Goal: Task Accomplishment & Management: Manage account settings

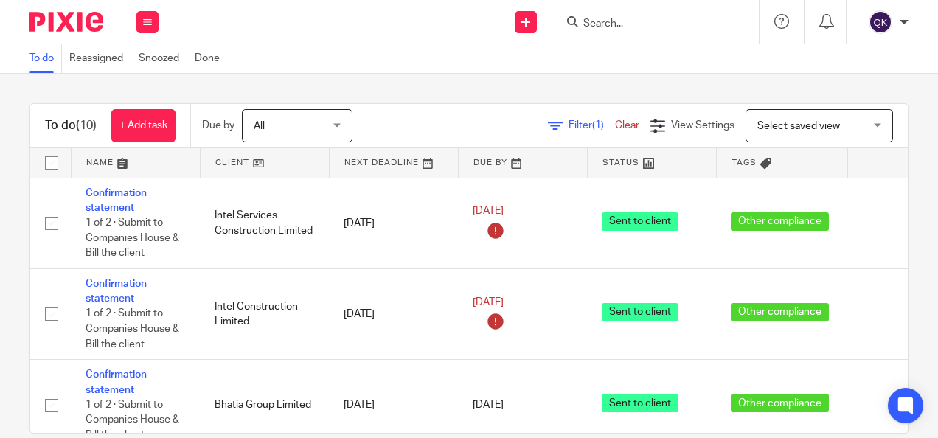
scroll to position [664, 0]
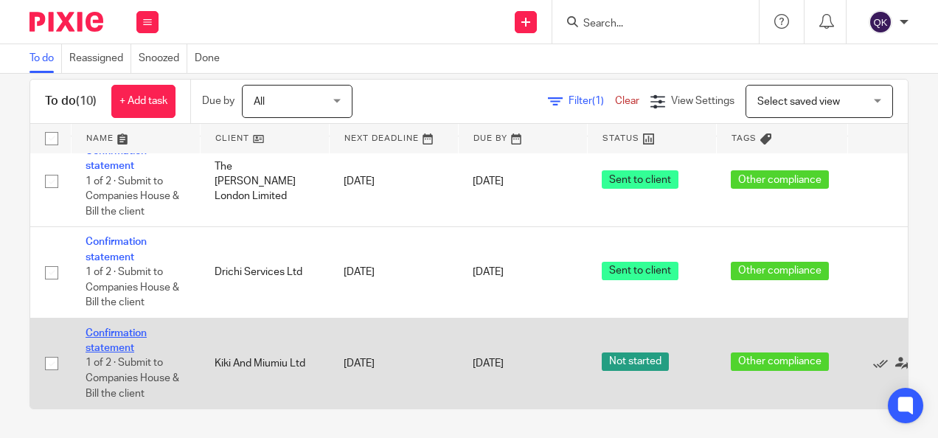
click at [126, 328] on link "Confirmation statement" at bounding box center [116, 340] width 61 height 25
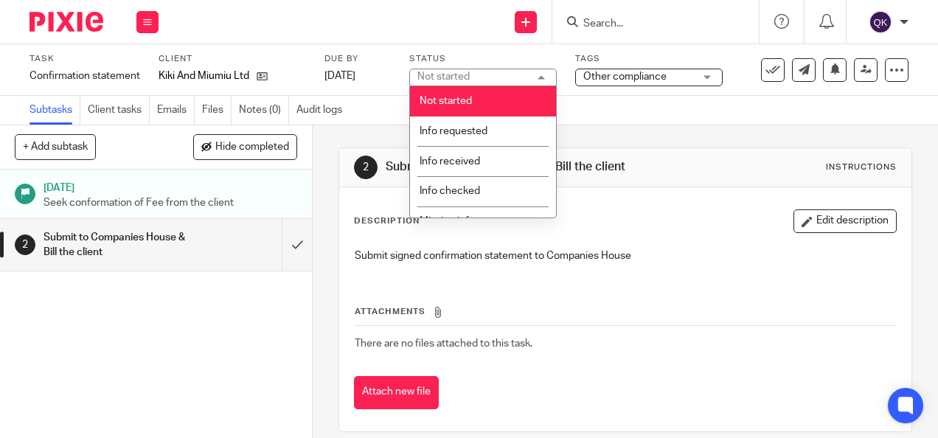
scroll to position [302, 0]
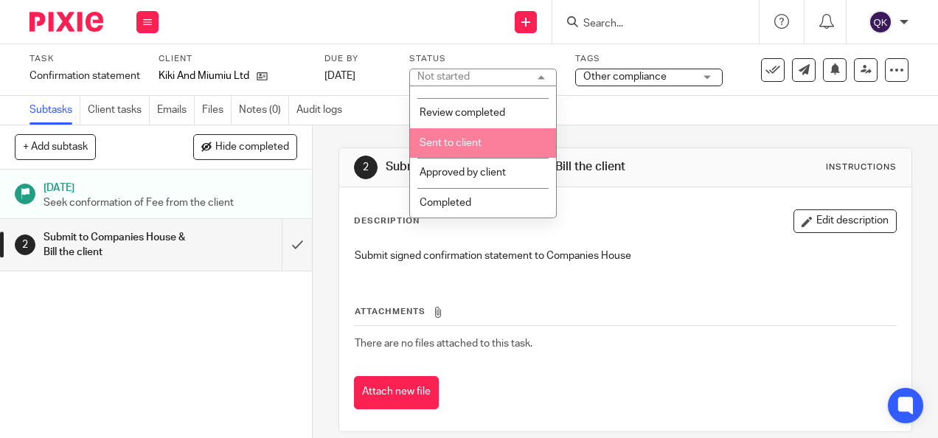
click at [465, 147] on li "Sent to client" at bounding box center [483, 143] width 146 height 30
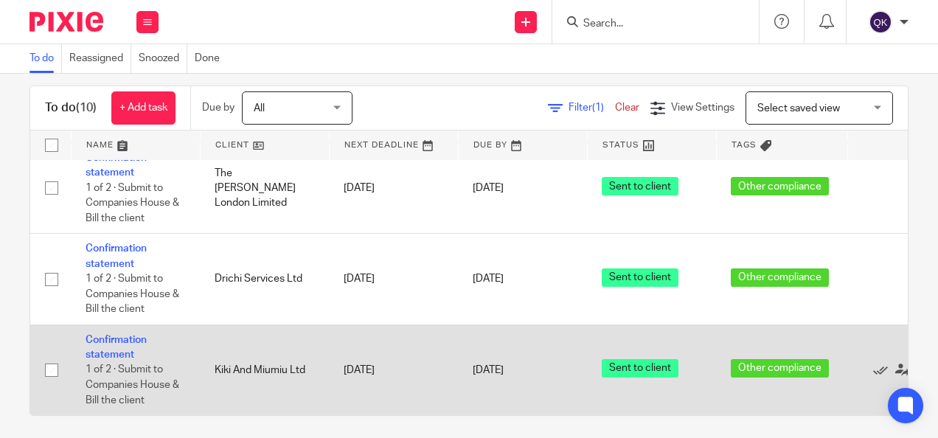
scroll to position [24, 0]
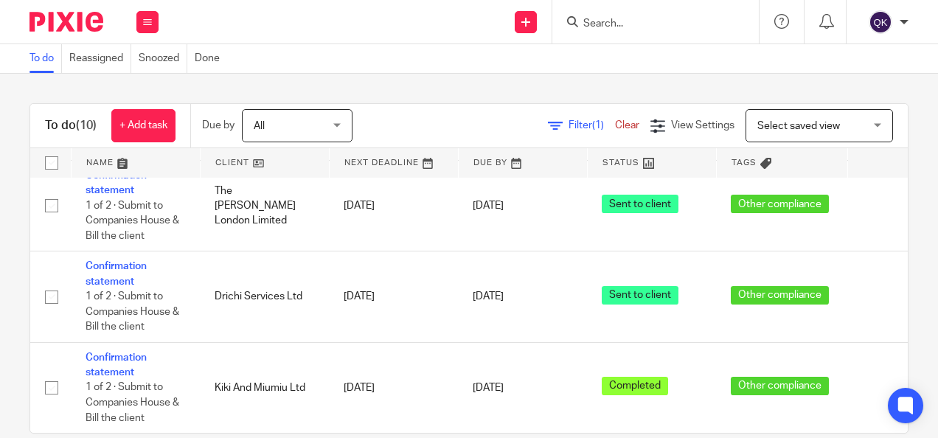
scroll to position [664, 102]
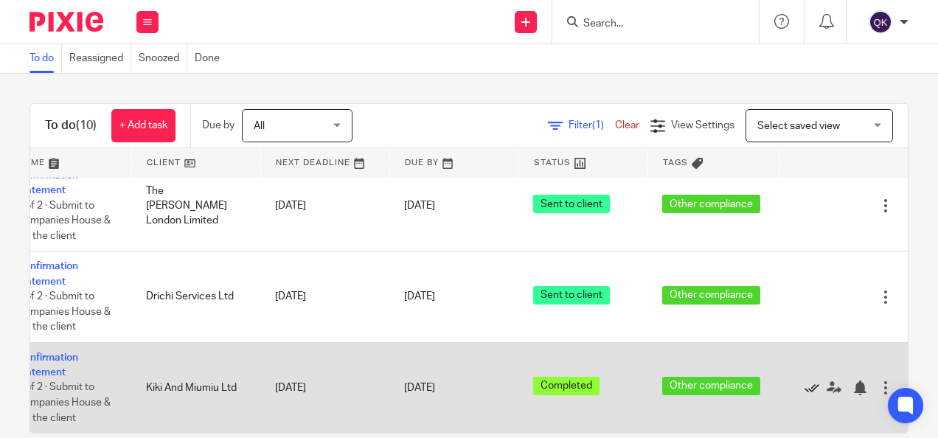
click at [804, 380] on icon at bounding box center [811, 387] width 15 height 15
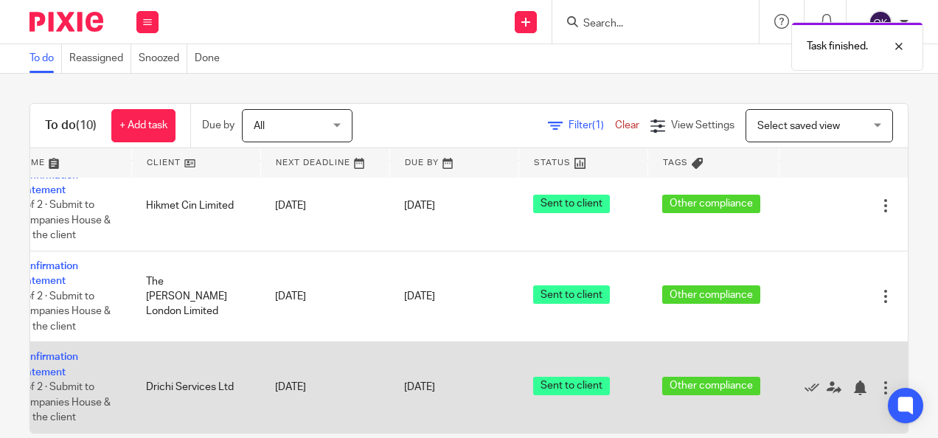
scroll to position [572, 102]
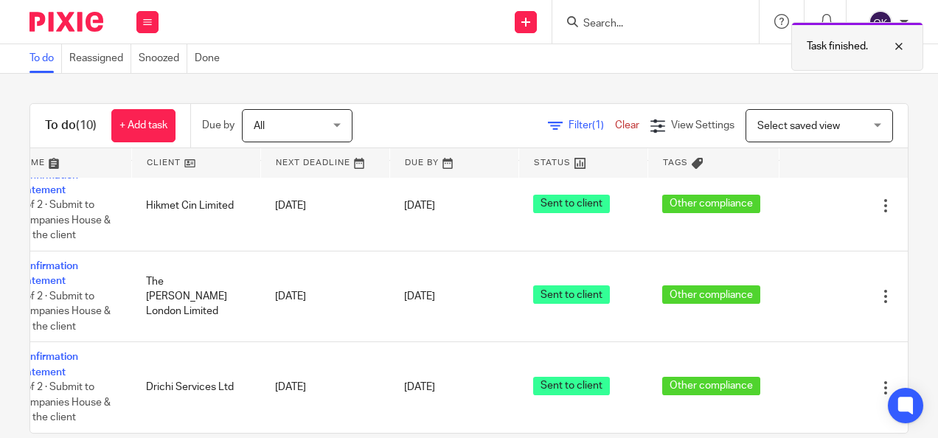
click at [897, 41] on div at bounding box center [888, 47] width 40 height 18
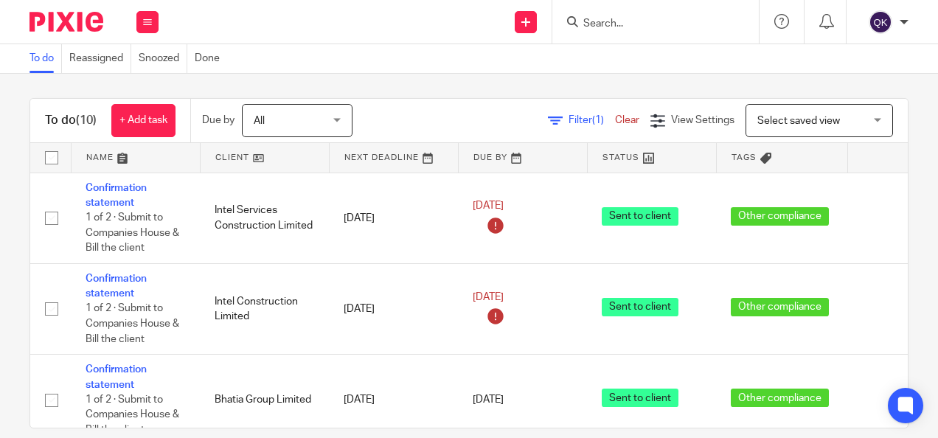
scroll to position [0, 0]
